Goal: Information Seeking & Learning: Learn about a topic

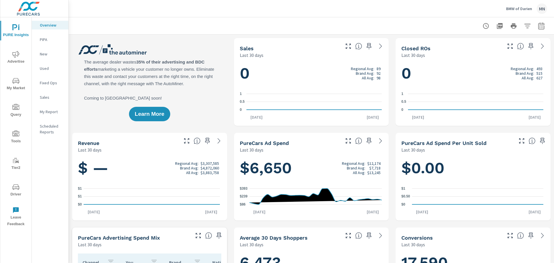
scroll to position [0, 0]
click at [21, 61] on span "Advertise" at bounding box center [16, 58] width 28 height 14
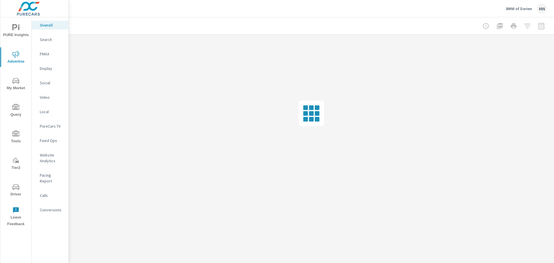
click at [56, 176] on p "Pacing Report" at bounding box center [52, 178] width 24 height 12
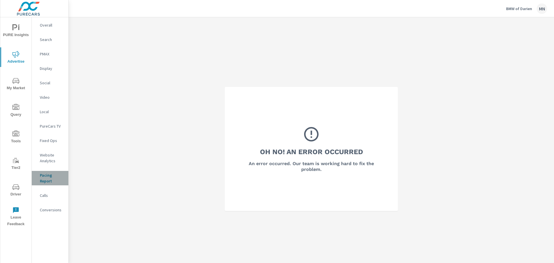
click at [54, 177] on p "Pacing Report" at bounding box center [52, 178] width 24 height 12
click at [18, 112] on span "Query" at bounding box center [16, 111] width 28 height 14
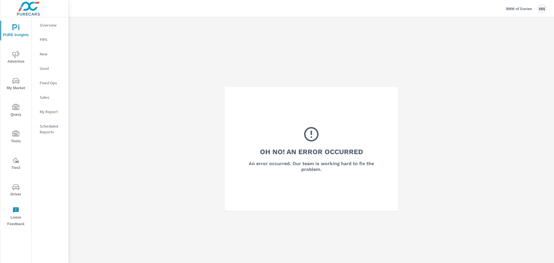
click at [48, 37] on p "PIPA" at bounding box center [52, 40] width 24 height 6
click at [20, 33] on span "PURE Insights" at bounding box center [16, 31] width 28 height 14
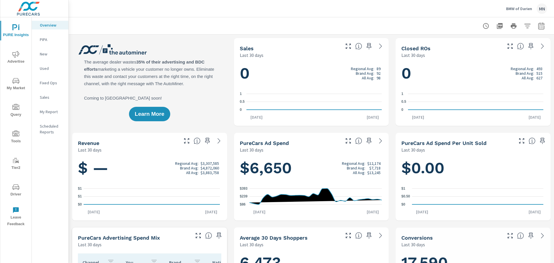
scroll to position [0, 0]
click at [47, 109] on p "My Report" at bounding box center [52, 112] width 24 height 6
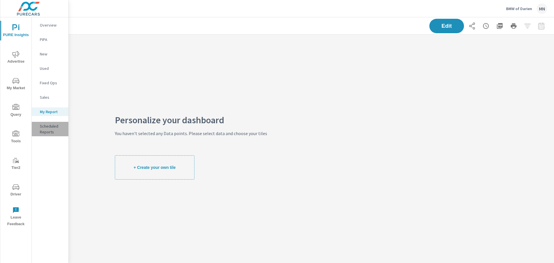
click at [50, 126] on p "Scheduled Reports" at bounding box center [52, 129] width 24 height 12
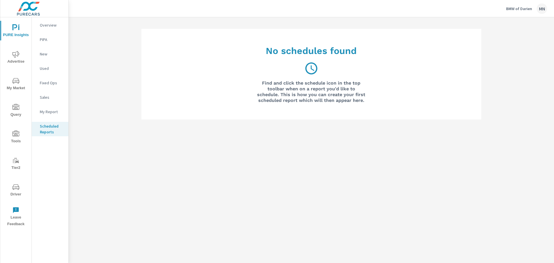
click at [50, 23] on p "Overview" at bounding box center [52, 25] width 24 height 6
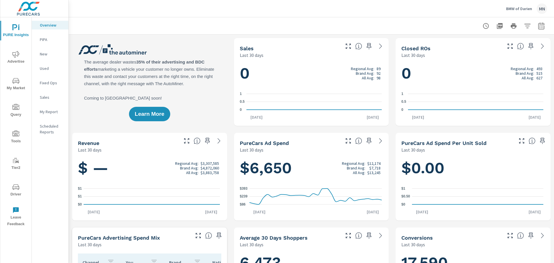
click at [21, 55] on span "Advertise" at bounding box center [16, 58] width 28 height 14
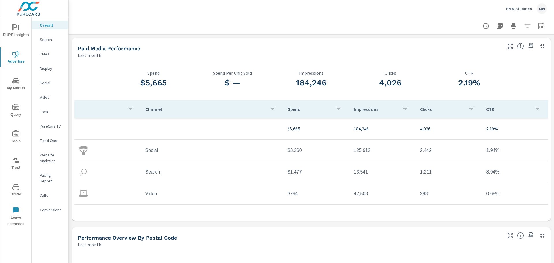
click at [17, 28] on icon "nav menu" at bounding box center [15, 27] width 7 height 7
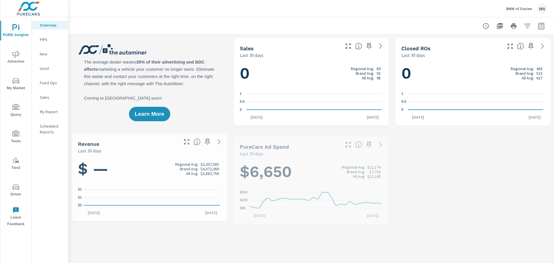
scroll to position [0, 0]
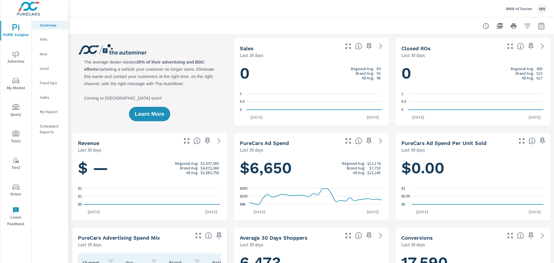
click at [14, 60] on span "Advertise" at bounding box center [16, 58] width 28 height 14
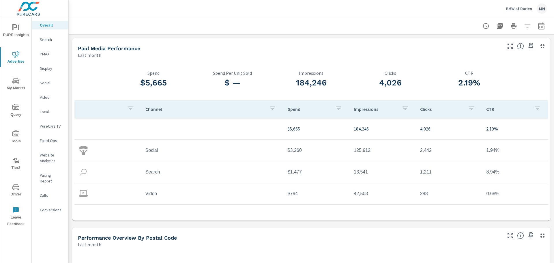
click at [48, 177] on p "Pacing Report" at bounding box center [52, 178] width 24 height 12
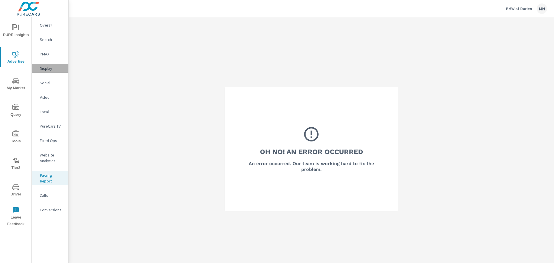
click at [49, 68] on p "Display" at bounding box center [52, 68] width 24 height 6
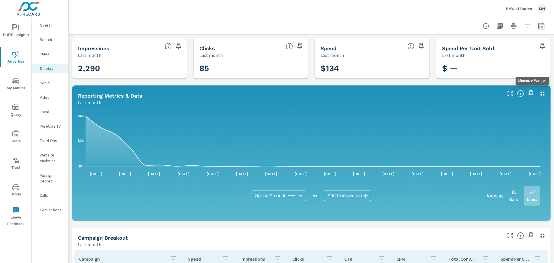
click at [540, 94] on icon "button" at bounding box center [542, 93] width 4 height 4
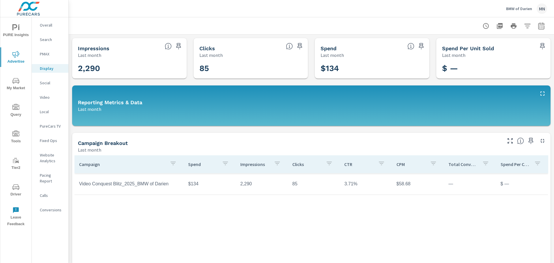
click at [18, 194] on span "Driver" at bounding box center [16, 190] width 28 height 14
